Goal: Information Seeking & Learning: Learn about a topic

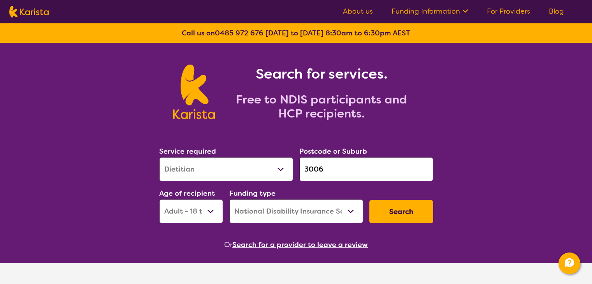
select select "Dietitian"
select select "AD"
select select "NDIS"
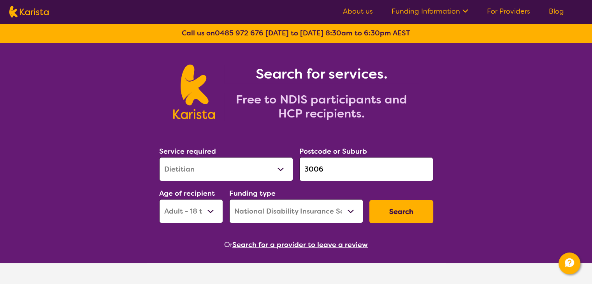
click at [265, 206] on select "Home Care Package (HCP) National Disability Insurance Scheme (NDIS) I don't know" at bounding box center [296, 211] width 134 height 24
click at [296, 195] on div "Funding type Home Care Package (HCP) National Disability Insurance Scheme (NDIS…" at bounding box center [296, 206] width 134 height 36
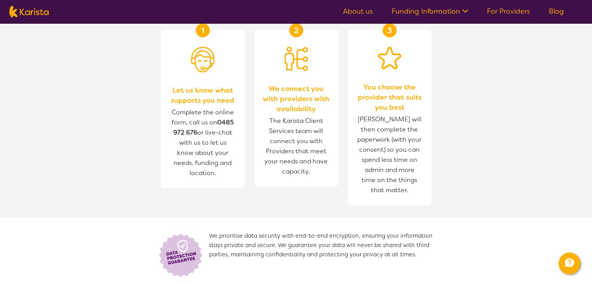
scroll to position [428, 0]
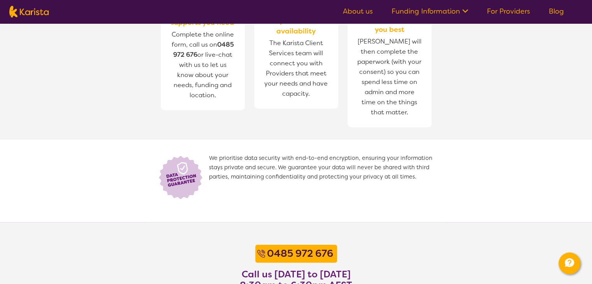
click at [364, 10] on link "About us" at bounding box center [358, 11] width 30 height 9
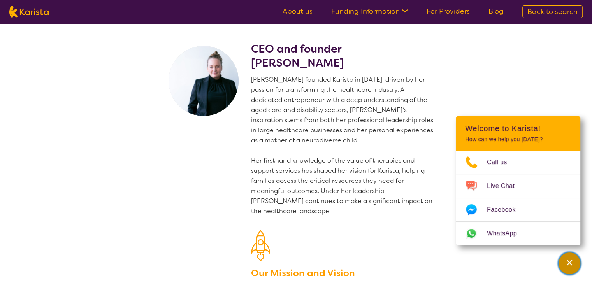
click at [572, 262] on icon "Channel Menu" at bounding box center [569, 263] width 8 height 8
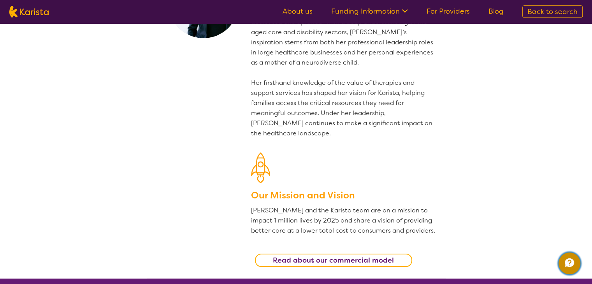
scroll to position [117, 0]
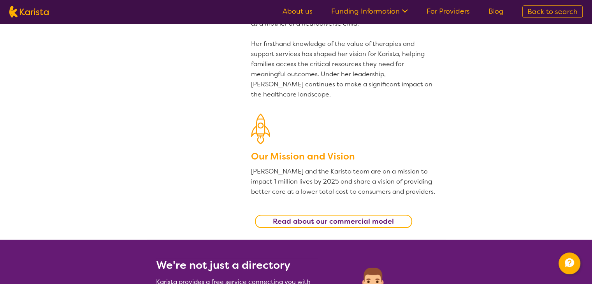
click at [357, 225] on b "Read about our commercial model" at bounding box center [333, 221] width 121 height 9
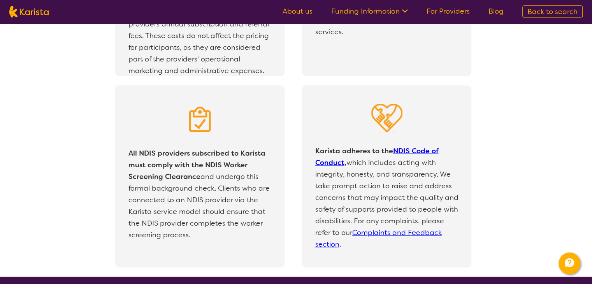
scroll to position [1567, 0]
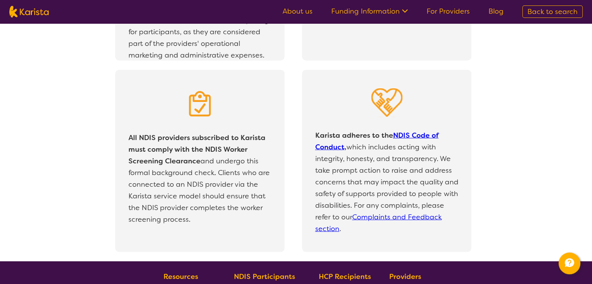
click at [37, 15] on img at bounding box center [28, 12] width 39 height 12
select select "Dietitian"
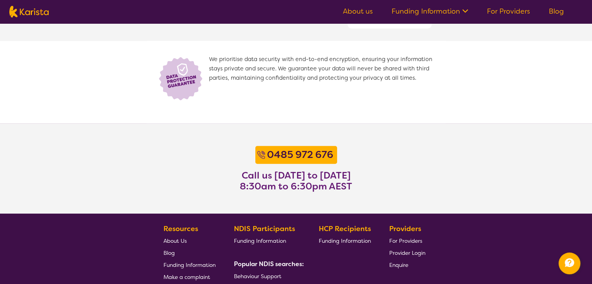
select select "AD"
select select "NDIS"
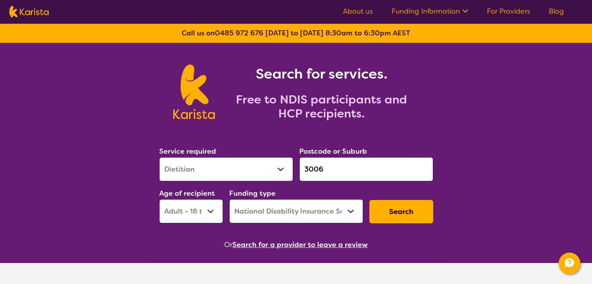
click at [305, 32] on b "Call us on [PHONE_NUMBER] [DATE] to [DATE] 8:30am to 6:30pm AEST" at bounding box center [296, 32] width 228 height 9
click at [305, 11] on nav "About us Funding Information NDIS - National Disability Insurance Scheme HCP - …" at bounding box center [296, 11] width 592 height 23
click at [184, 32] on b "Call us on [PHONE_NUMBER] [DATE] to [DATE] 8:30am to 6:30pm AEST" at bounding box center [296, 32] width 228 height 9
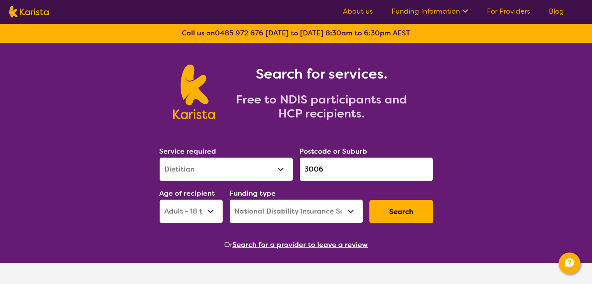
click at [229, 54] on section "Search for services. Free to NDIS participants and HCP recipients." at bounding box center [296, 83] width 299 height 81
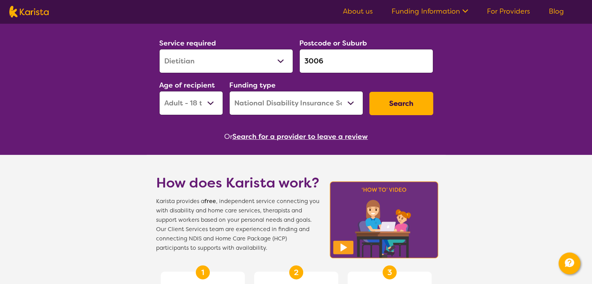
scroll to position [107, 0]
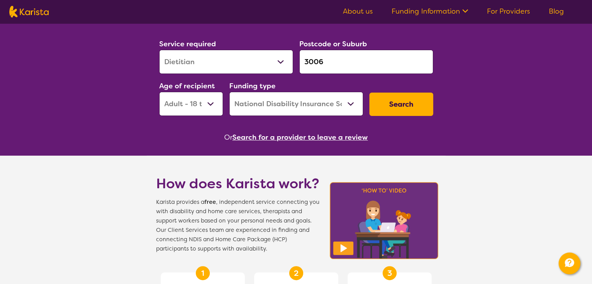
click at [364, 10] on link "About us" at bounding box center [358, 11] width 30 height 9
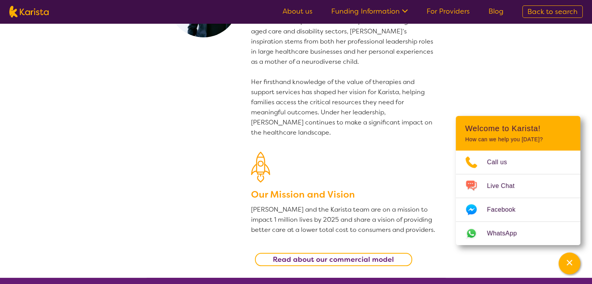
scroll to position [78, 0]
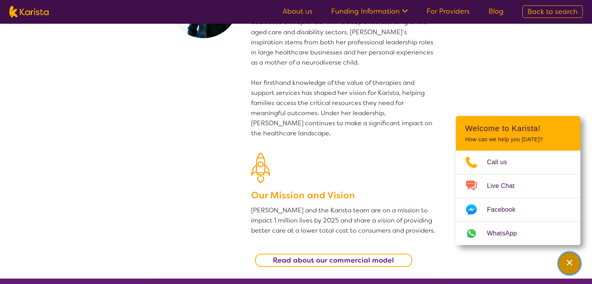
click at [577, 260] on div "Channel Menu" at bounding box center [570, 263] width 16 height 17
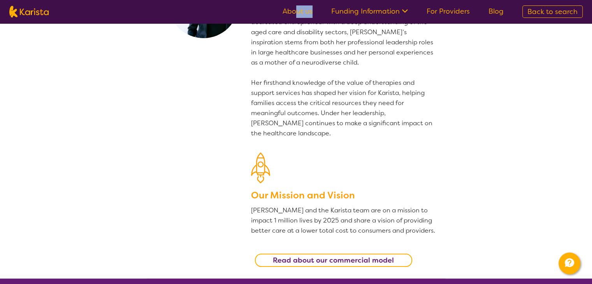
drag, startPoint x: 297, startPoint y: 4, endPoint x: 313, endPoint y: 21, distance: 24.2
click at [313, 21] on nav "About us Funding Information NDIS - National Disability Insurance Scheme HCP - …" at bounding box center [296, 11] width 592 height 23
click at [303, 16] on ul "About us Funding Information NDIS - National Disability Insurance Scheme HCP - …" at bounding box center [393, 11] width 240 height 12
click at [304, 13] on link "About us" at bounding box center [298, 11] width 30 height 9
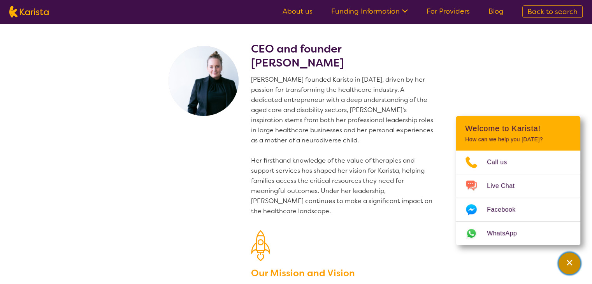
click at [567, 268] on div "Channel Menu" at bounding box center [570, 263] width 16 height 17
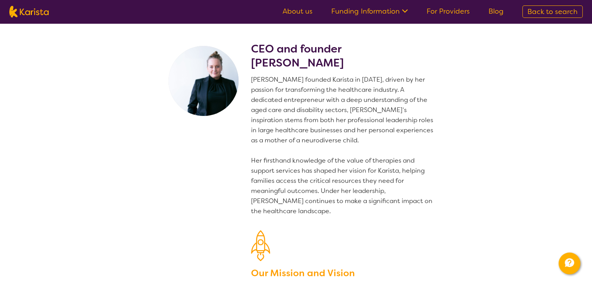
click at [33, 9] on img at bounding box center [28, 12] width 39 height 12
select select "Dietitian"
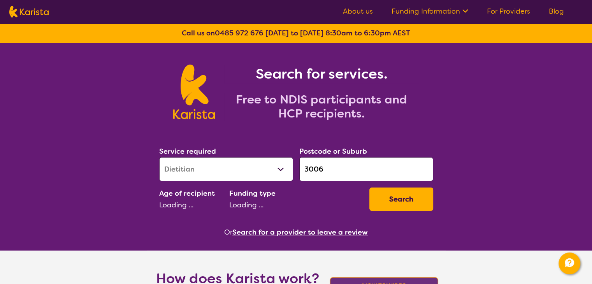
select select "AD"
select select "NDIS"
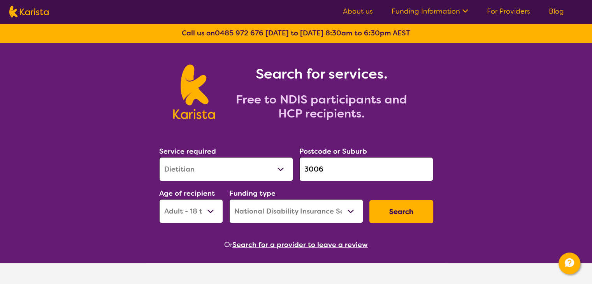
click at [356, 10] on link "About us" at bounding box center [358, 11] width 30 height 9
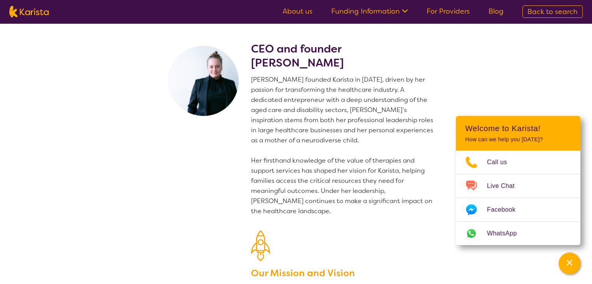
click at [300, 12] on link "About us" at bounding box center [298, 11] width 30 height 9
click at [12, 11] on img at bounding box center [28, 12] width 39 height 12
select select "Dietitian"
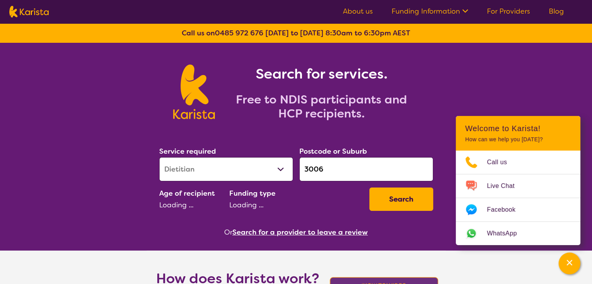
select select "AD"
select select "NDIS"
